Goal: Transaction & Acquisition: Purchase product/service

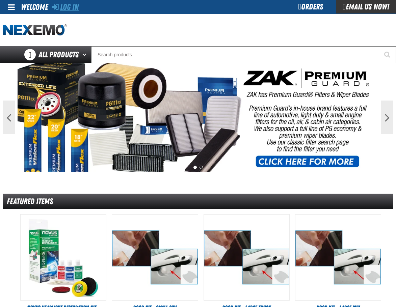
click at [75, 6] on link "Log In" at bounding box center [65, 6] width 27 height 9
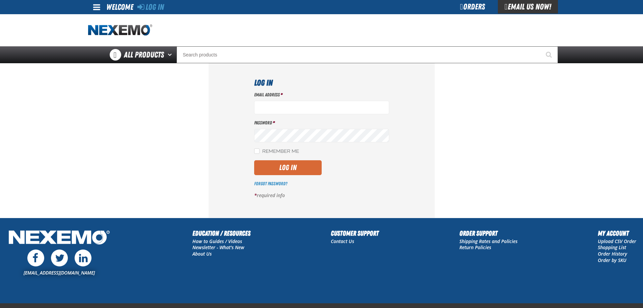
type input "[EMAIL_ADDRESS][DOMAIN_NAME]"
click at [320, 160] on button "Log In" at bounding box center [288, 167] width 68 height 15
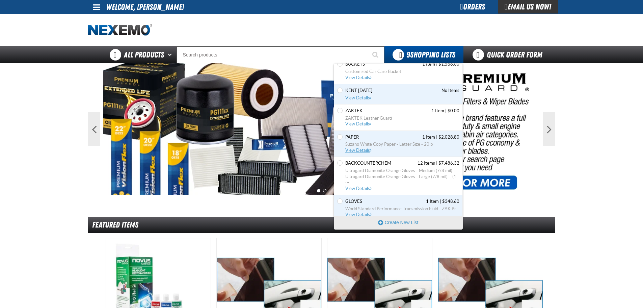
scroll to position [96, 0]
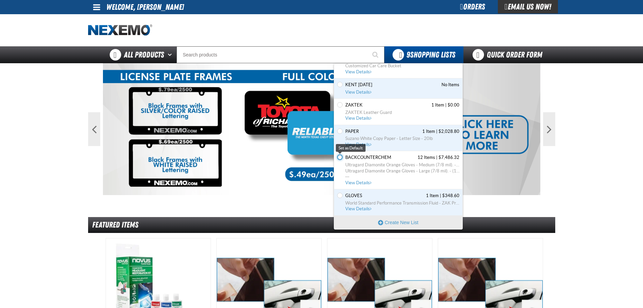
click at [341, 156] on input "Set the BACKCOUNTERCHEM as Default" at bounding box center [339, 156] width 5 height 5
radio input "true"
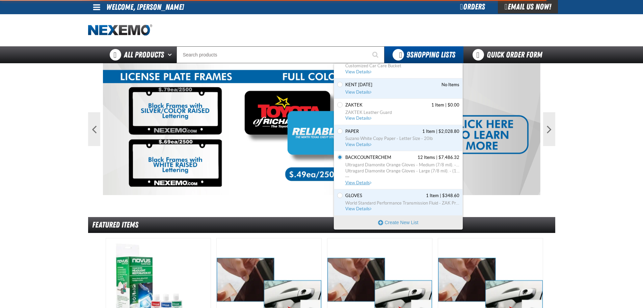
click at [356, 182] on span "View Details" at bounding box center [359, 182] width 27 height 5
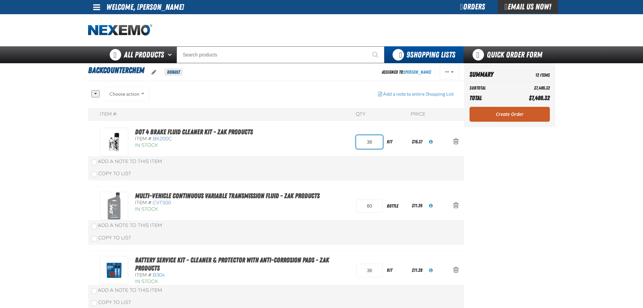
click at [359, 148] on input "36" at bounding box center [369, 142] width 27 height 14
type input "12"
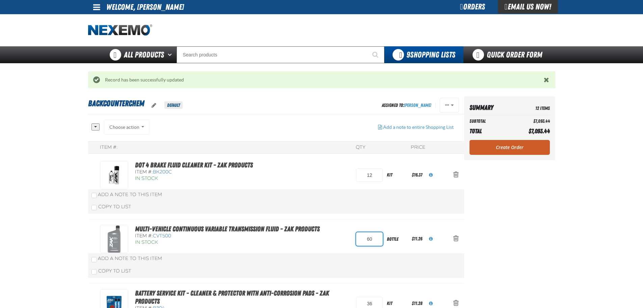
click at [365, 236] on input "60" at bounding box center [369, 239] width 27 height 14
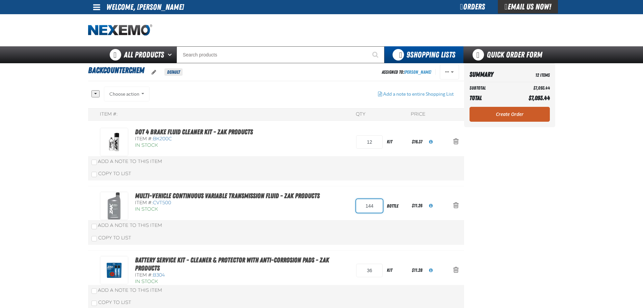
type input "144"
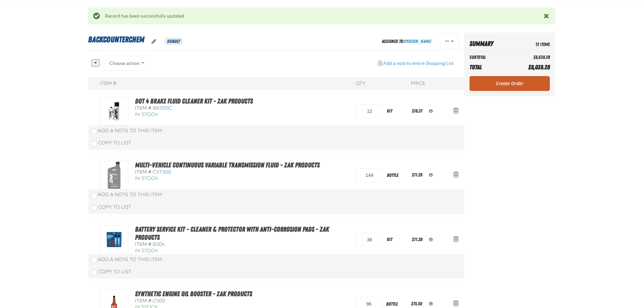
scroll to position [79, 0]
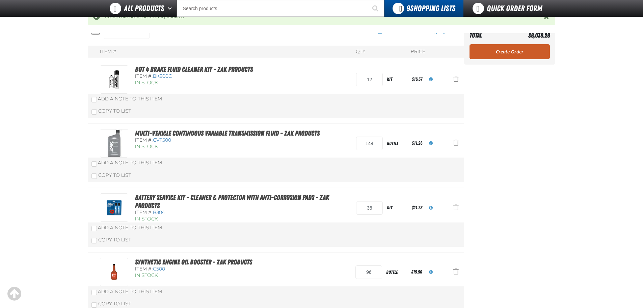
click at [450, 206] on button "Action Remove Battery Service Kit - Cleaner &amp; Protector with Anti-Corrosion…" at bounding box center [456, 207] width 16 height 15
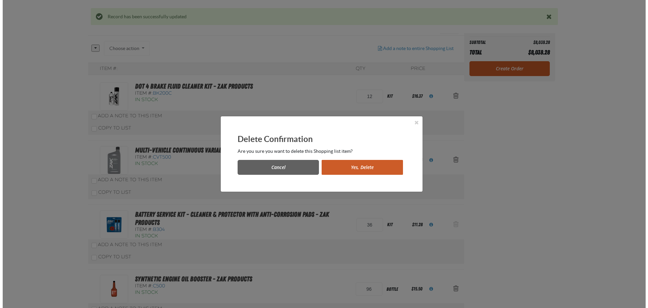
scroll to position [0, 0]
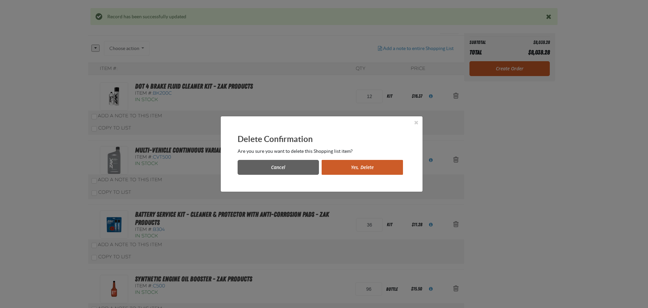
click at [377, 165] on button "Yes, Delete" at bounding box center [362, 167] width 81 height 15
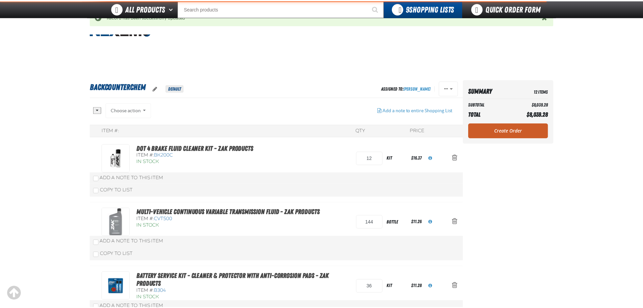
scroll to position [79, 0]
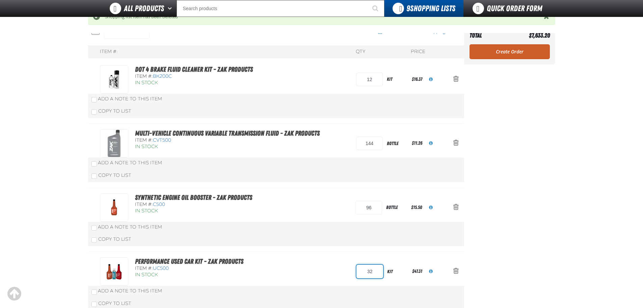
click at [366, 269] on input "32" at bounding box center [370, 271] width 27 height 14
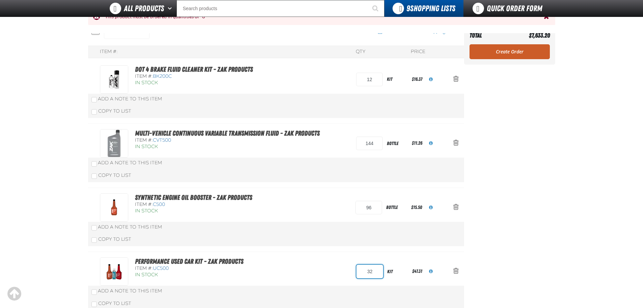
click at [378, 267] on input "32" at bounding box center [370, 271] width 27 height 14
type input "8"
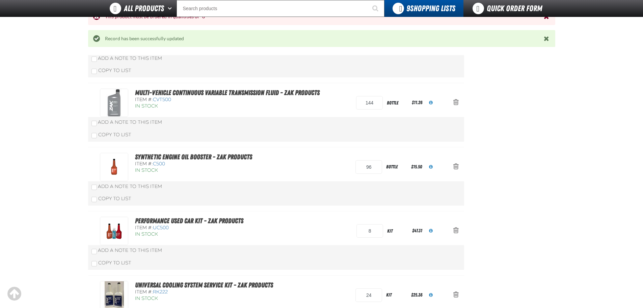
scroll to position [158, 0]
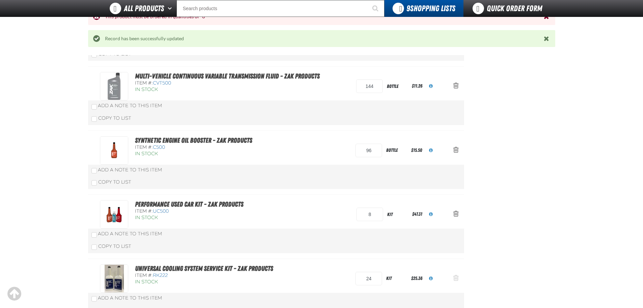
click at [452, 278] on button "Action Remove Universal Cooling System Service Kit - ZAK Products from BACKCOUN…" at bounding box center [456, 278] width 16 height 15
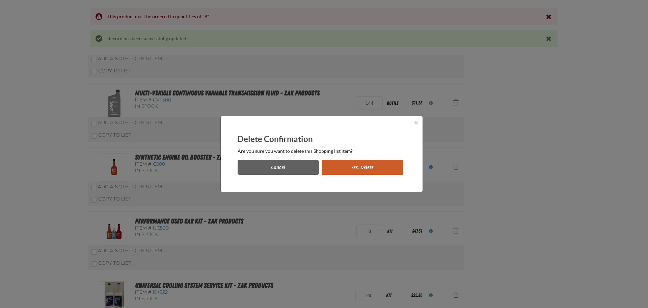
click at [373, 164] on button "Yes, Delete" at bounding box center [362, 167] width 81 height 15
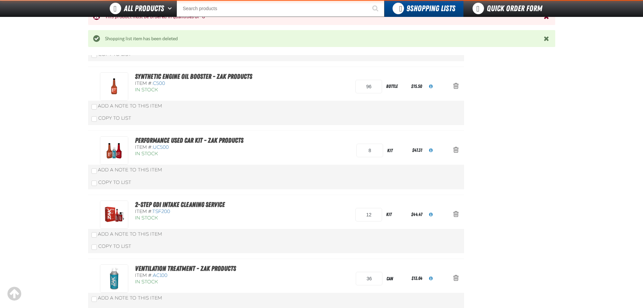
scroll to position [236, 0]
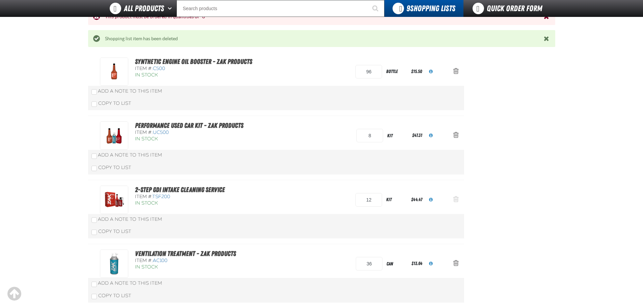
click at [454, 196] on span "Action Remove 2-Step GDI Intake Cleaning Service from BACKCOUNTERCHEM" at bounding box center [456, 199] width 5 height 7
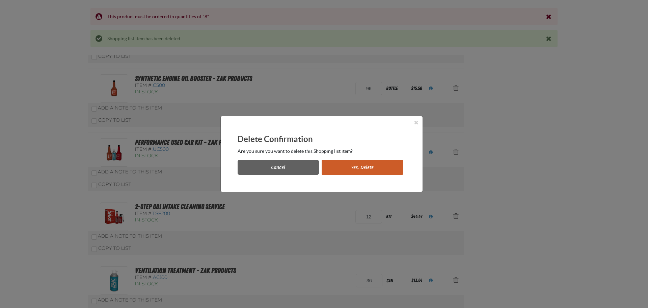
click at [392, 170] on button "Yes, Delete" at bounding box center [362, 167] width 81 height 15
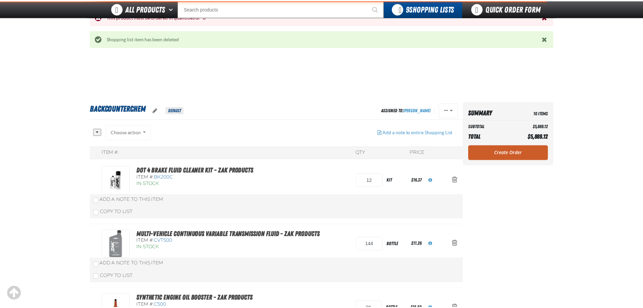
scroll to position [236, 0]
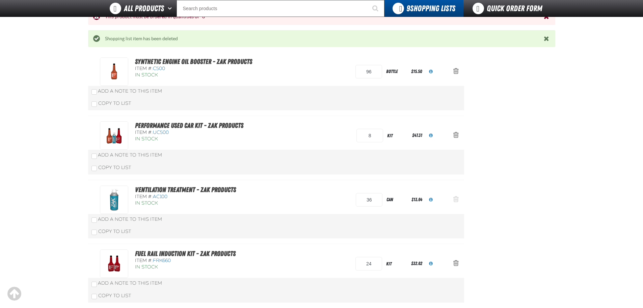
click at [452, 199] on button "Action Remove Ventilation Treatment - ZAK Products from BACKCOUNTERCHEM" at bounding box center [456, 199] width 16 height 15
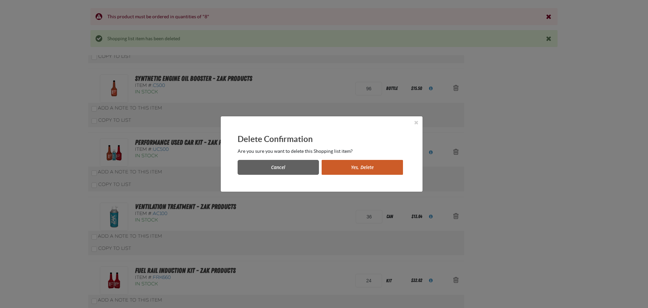
click at [385, 166] on button "Yes, Delete" at bounding box center [362, 167] width 81 height 15
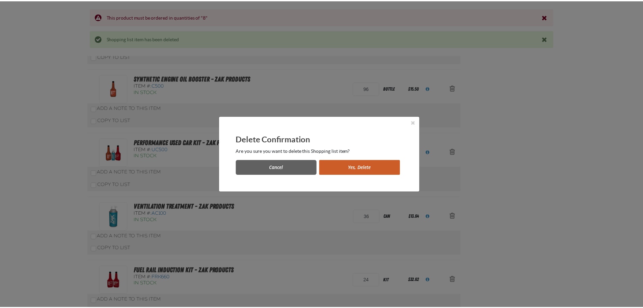
scroll to position [236, 0]
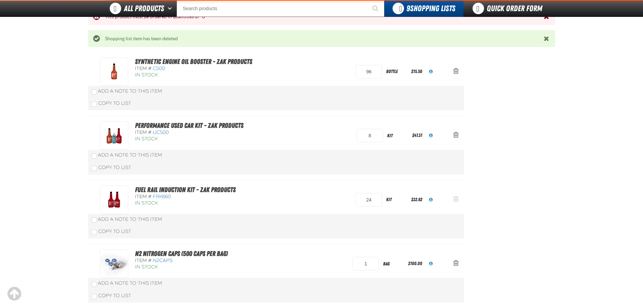
click at [456, 198] on span "Action Remove Fuel Rail Induction Kit - ZAK Products from BACKCOUNTERCHEM" at bounding box center [456, 199] width 5 height 7
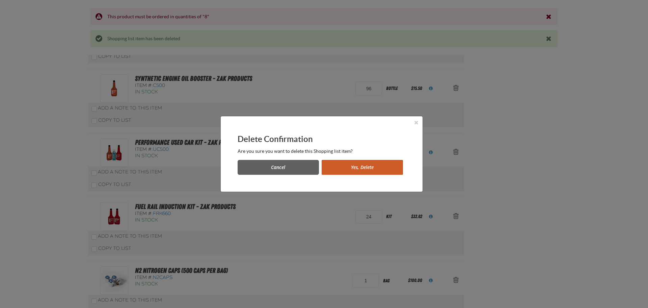
click at [387, 172] on button "Yes, Delete" at bounding box center [362, 167] width 81 height 15
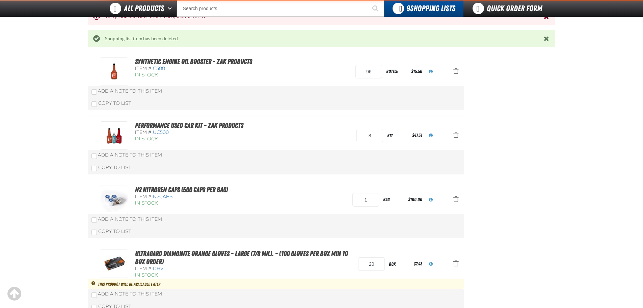
scroll to position [315, 0]
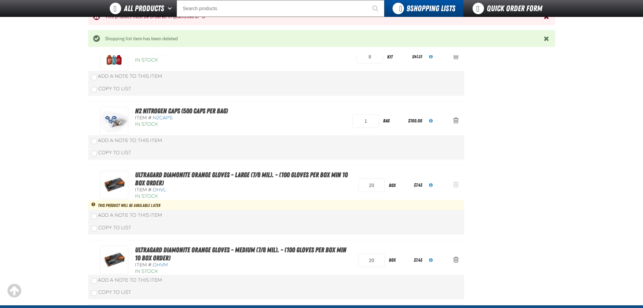
click at [458, 187] on span "Action Remove Ultragard Diamonite Orange Gloves - Large (7/8 mil). - (100 glove…" at bounding box center [456, 184] width 5 height 7
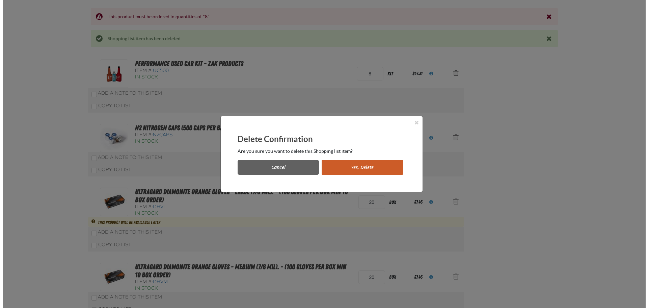
scroll to position [0, 0]
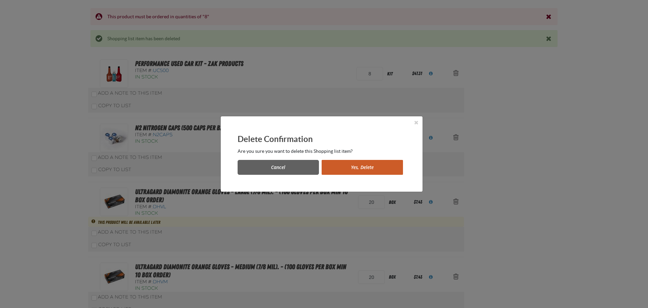
click at [390, 168] on button "Yes, Delete" at bounding box center [362, 167] width 81 height 15
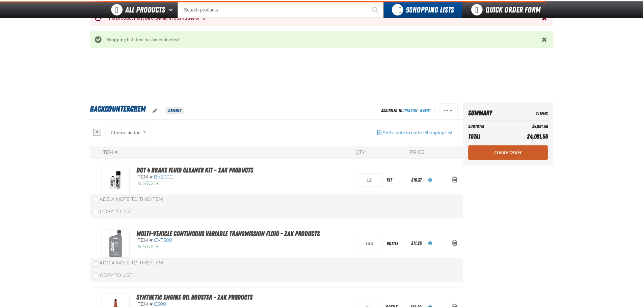
scroll to position [315, 0]
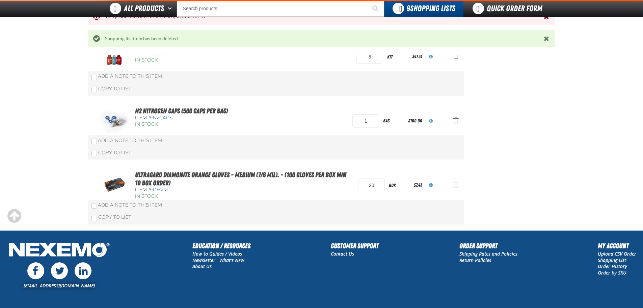
click at [454, 190] on button "Action Remove Ultragard Diamonite Orange Gloves - Medium (7/8 mil). - (100 glov…" at bounding box center [456, 185] width 16 height 15
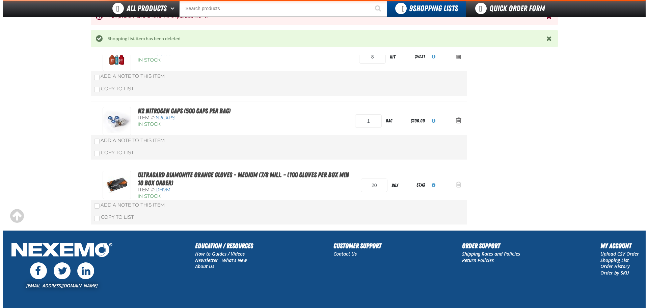
scroll to position [0, 0]
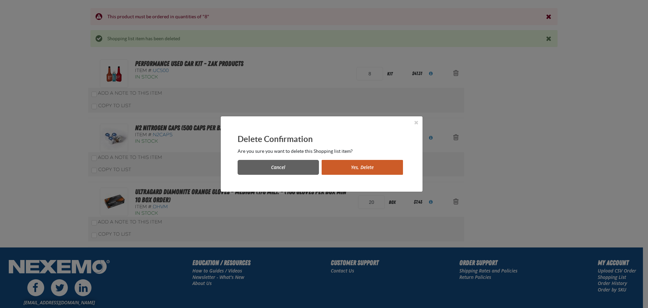
click at [384, 169] on button "Yes, Delete" at bounding box center [362, 167] width 81 height 15
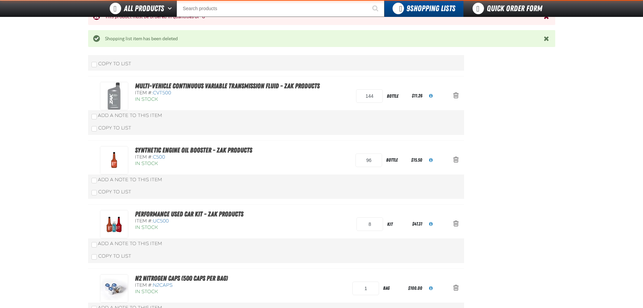
scroll to position [144, 0]
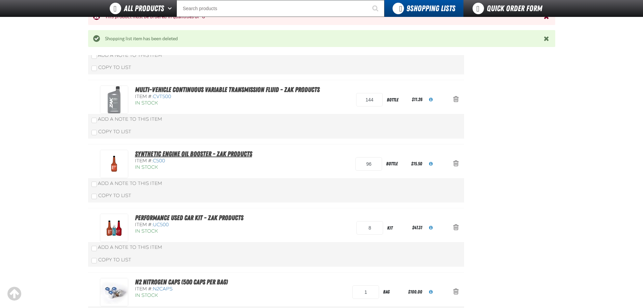
click at [241, 153] on link "Synthetic Engine Oil Booster - ZAK Products" at bounding box center [193, 154] width 117 height 8
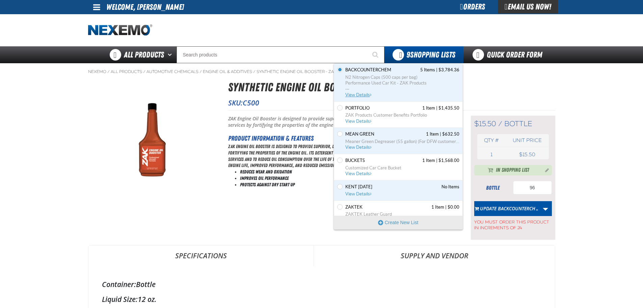
click at [362, 97] on link "BACKCOUNTERCHEM 5 Items | $3,784.36 N2 Nitrogen Caps (500 caps per bag) Perform…" at bounding box center [402, 82] width 116 height 31
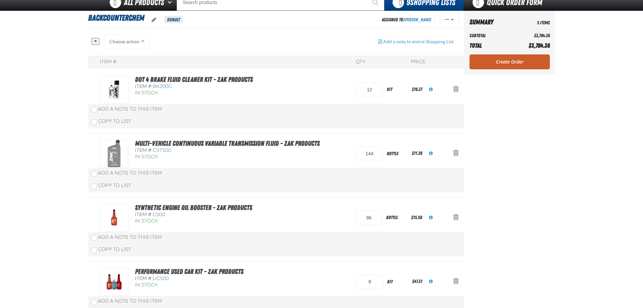
scroll to position [79, 0]
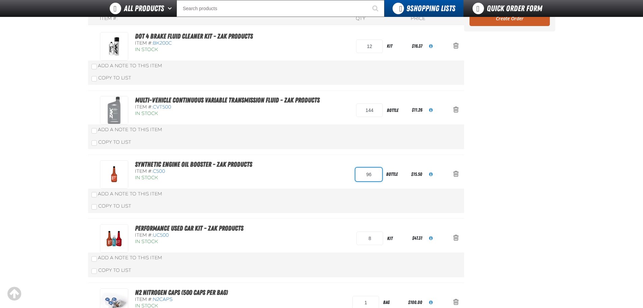
click at [378, 174] on input "96" at bounding box center [369, 175] width 27 height 14
click at [378, 173] on input "96" at bounding box center [369, 175] width 27 height 14
type input "48"
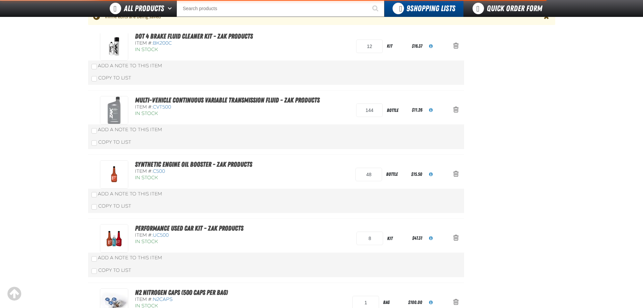
click at [529, 152] on aside "Summary 5 Items Subtotal $3,784.36 Total $3,784.36 Loading... Create Order" at bounding box center [509, 157] width 91 height 379
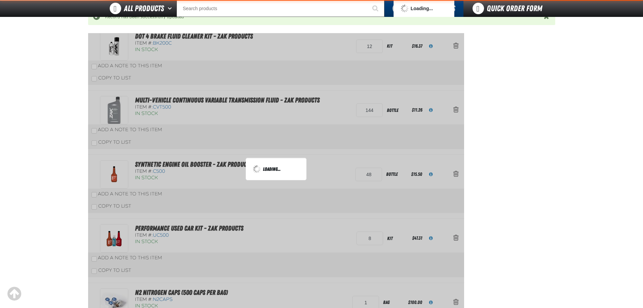
scroll to position [33, 0]
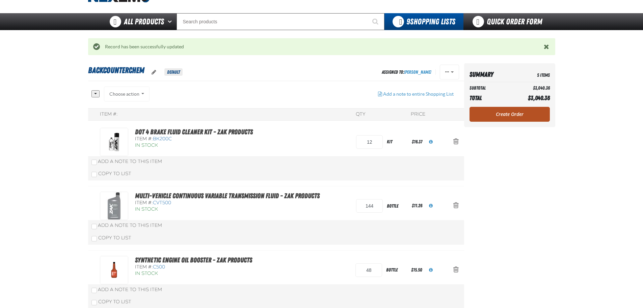
click at [519, 117] on link "Create Order" at bounding box center [510, 114] width 80 height 15
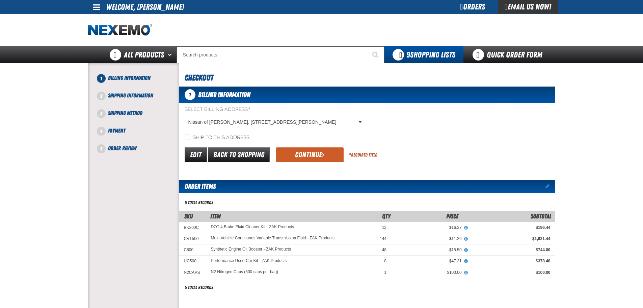
click at [212, 135] on label "Ship to this address" at bounding box center [217, 137] width 65 height 6
click at [190, 135] on input "Ship to this address" at bounding box center [187, 136] width 5 height 5
checkbox input "true"
drag, startPoint x: 303, startPoint y: 150, endPoint x: 475, endPoint y: 70, distance: 190.1
click at [305, 150] on button "Continue" at bounding box center [310, 154] width 68 height 15
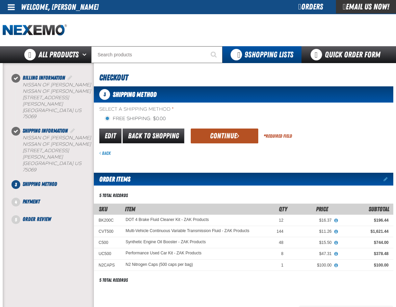
click at [222, 133] on button "Continue" at bounding box center [225, 136] width 68 height 15
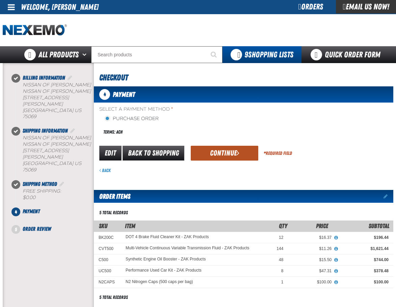
click at [218, 156] on button "Continue" at bounding box center [225, 153] width 68 height 15
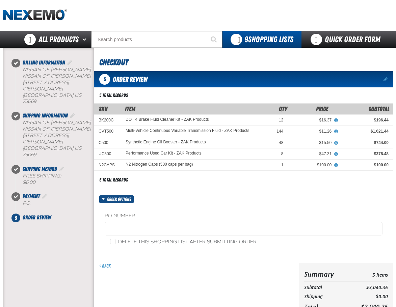
scroll to position [79, 0]
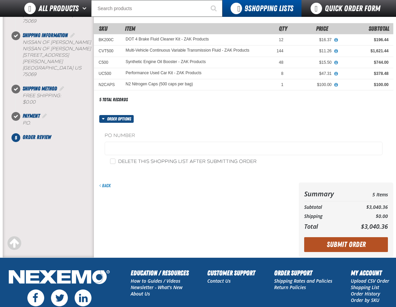
click at [353, 242] on button "Submit Order" at bounding box center [346, 244] width 84 height 15
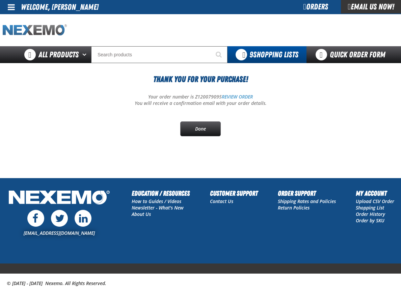
click at [31, 34] on img "Home" at bounding box center [35, 30] width 64 height 12
